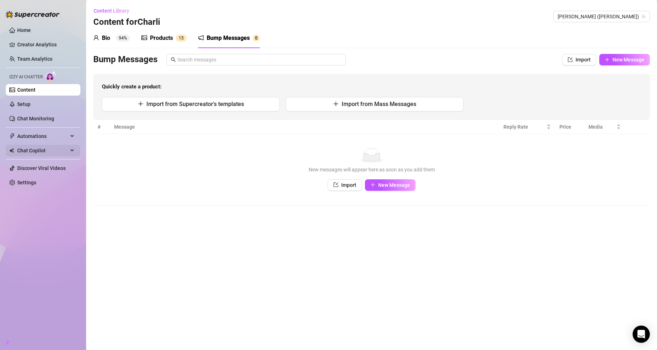
click at [70, 150] on div "Chat Copilot" at bounding box center [43, 150] width 75 height 11
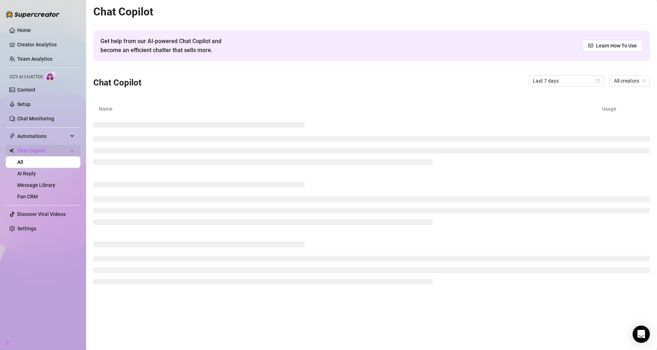
click at [73, 151] on div "Chat Copilot" at bounding box center [43, 150] width 75 height 11
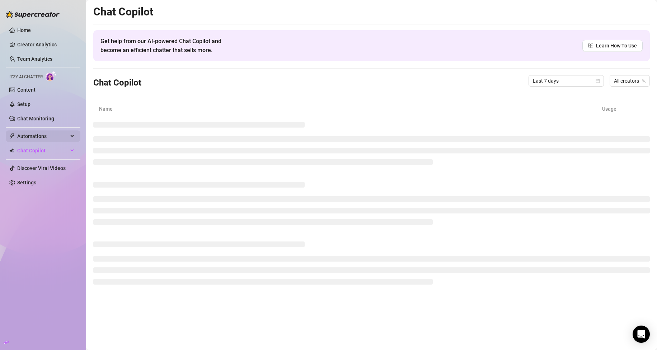
click at [60, 136] on span "Automations" at bounding box center [42, 135] width 51 height 11
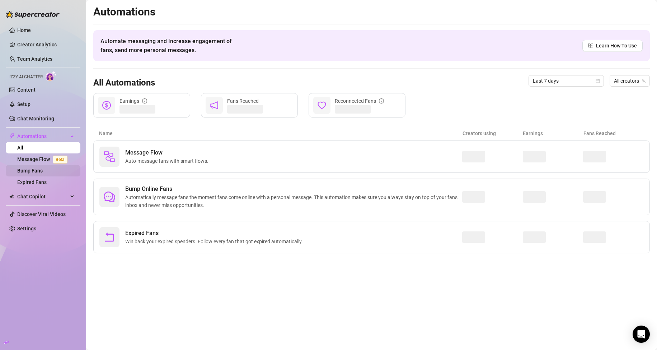
click at [39, 173] on link "Bump Fans" at bounding box center [29, 171] width 25 height 6
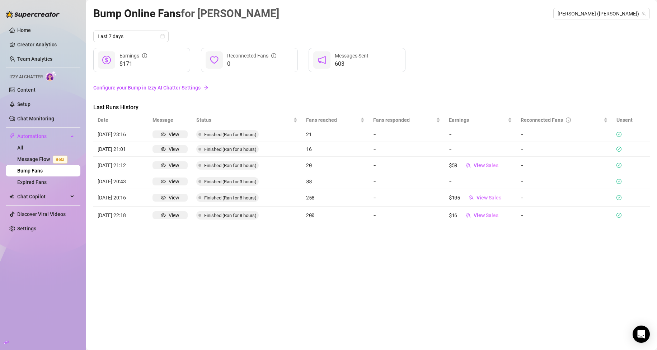
click at [601, 19] on div "Bump Online Fans for [PERSON_NAME] [PERSON_NAME] (charlisayshi)" at bounding box center [371, 13] width 557 height 17
click at [606, 14] on span "[PERSON_NAME] ([PERSON_NAME])" at bounding box center [602, 13] width 88 height 11
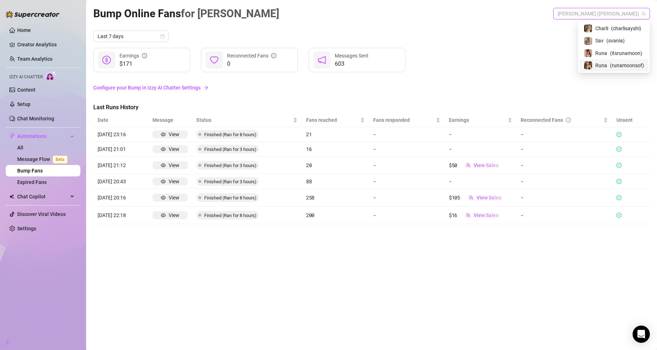
click at [619, 62] on span "( runamoonsof )" at bounding box center [627, 65] width 34 height 8
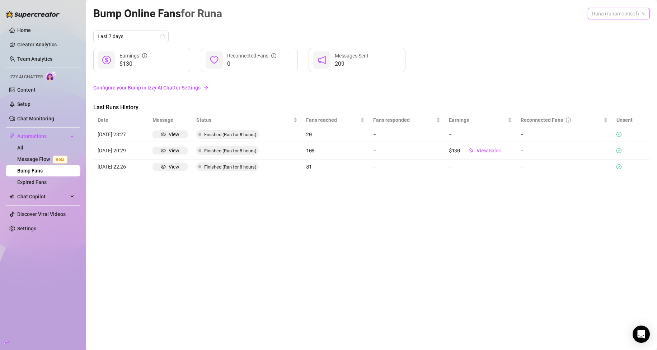
click at [607, 13] on span "Runa (runamoonsof)" at bounding box center [618, 13] width 53 height 11
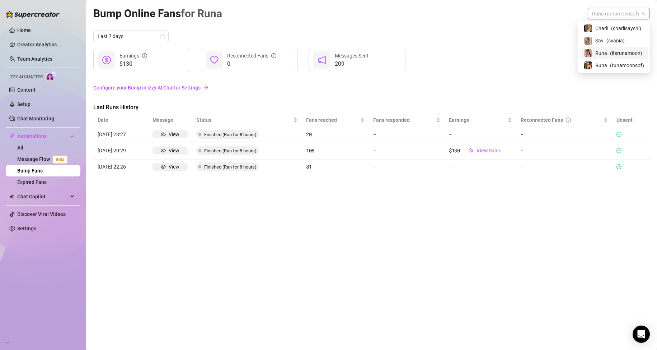
click at [613, 53] on span "( itsrunamoon )" at bounding box center [626, 53] width 32 height 8
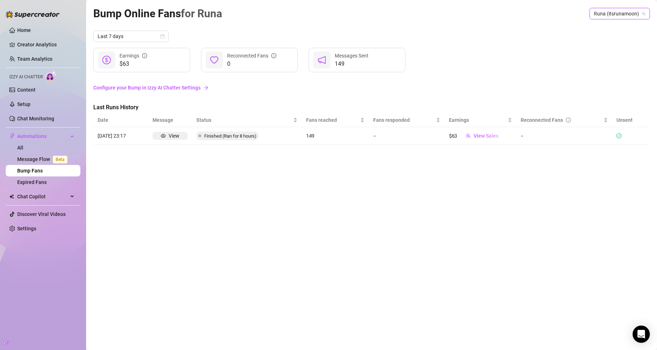
click at [608, 14] on span "Runa (itsrunamoon)" at bounding box center [620, 13] width 52 height 11
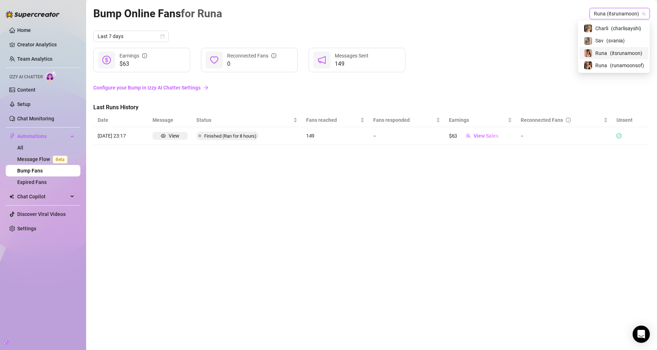
click at [608, 13] on span "Runa (itsrunamoon)" at bounding box center [620, 13] width 52 height 11
